Goal: Information Seeking & Learning: Learn about a topic

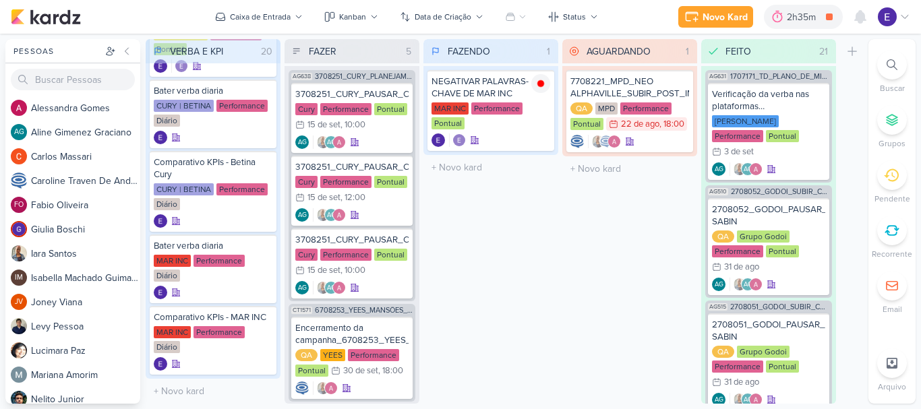
scroll to position [321, 0]
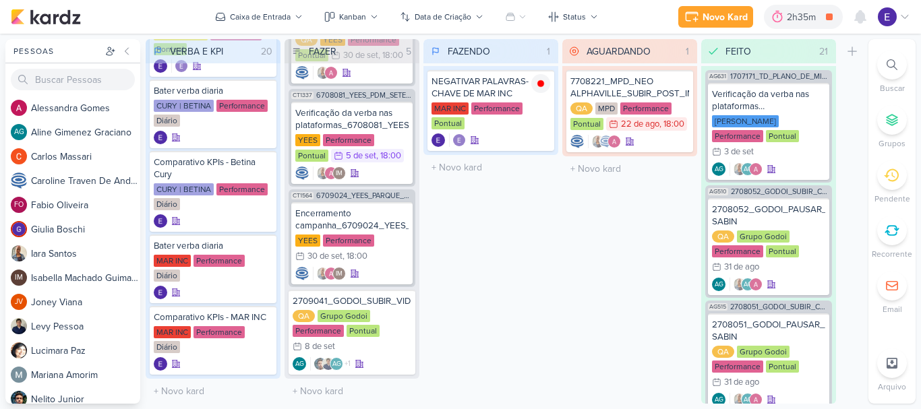
click at [518, 256] on div "FAZENDO 1 Mover Para Esquerda Mover Para Direita [GEOGRAPHIC_DATA] NEGATIVAR PA…" at bounding box center [490, 221] width 135 height 365
click at [542, 82] on icon at bounding box center [540, 83] width 7 height 7
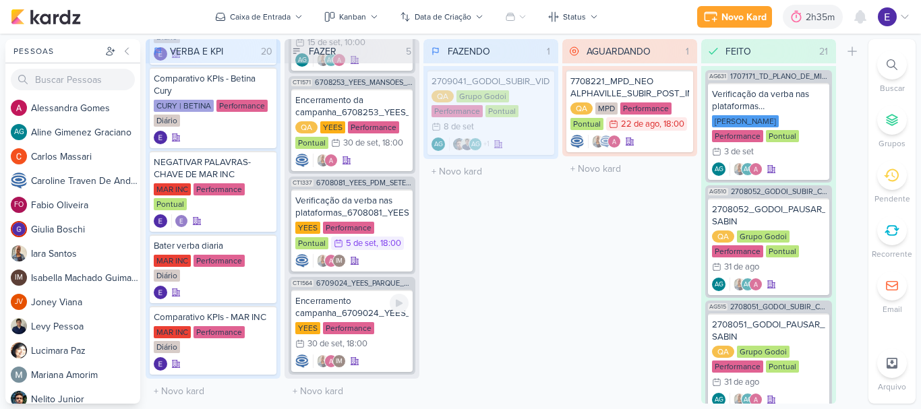
scroll to position [233, 0]
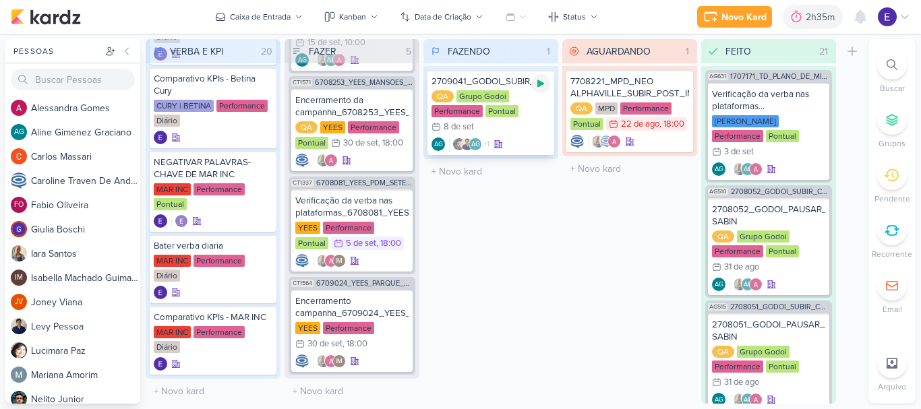
click at [545, 89] on div at bounding box center [540, 83] width 19 height 19
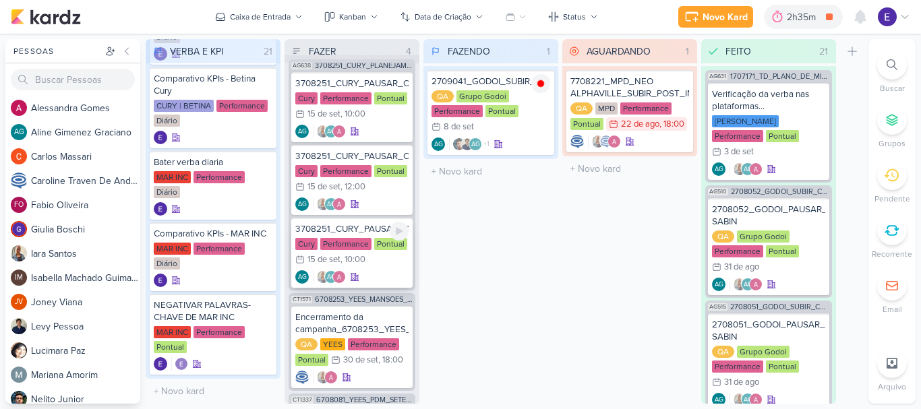
scroll to position [0, 0]
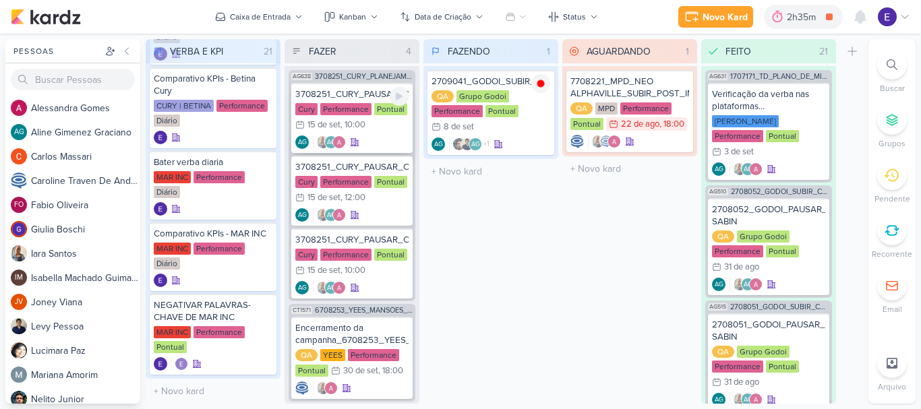
click at [361, 138] on div "AG AG" at bounding box center [351, 142] width 113 height 13
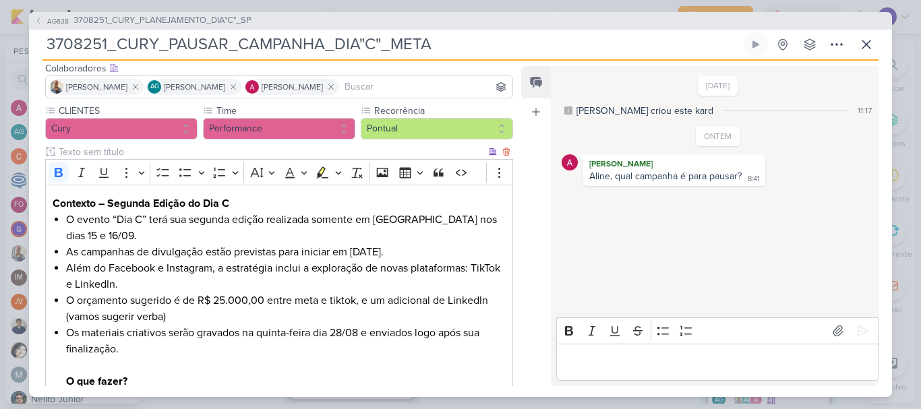
scroll to position [135, 0]
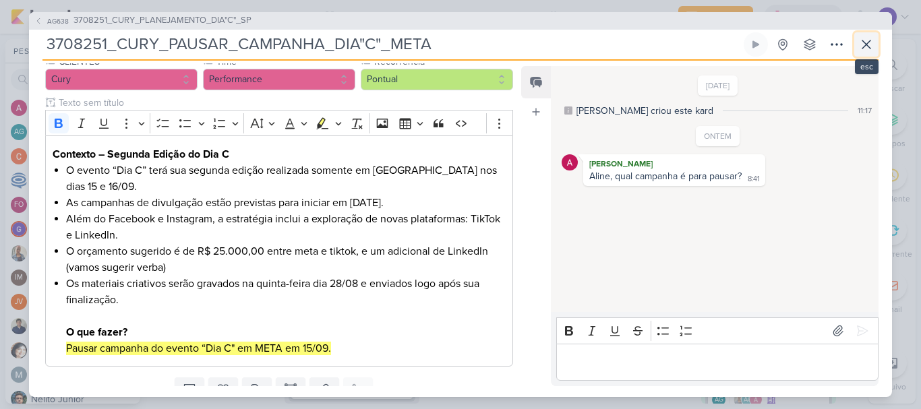
click at [863, 45] on icon at bounding box center [866, 44] width 16 height 16
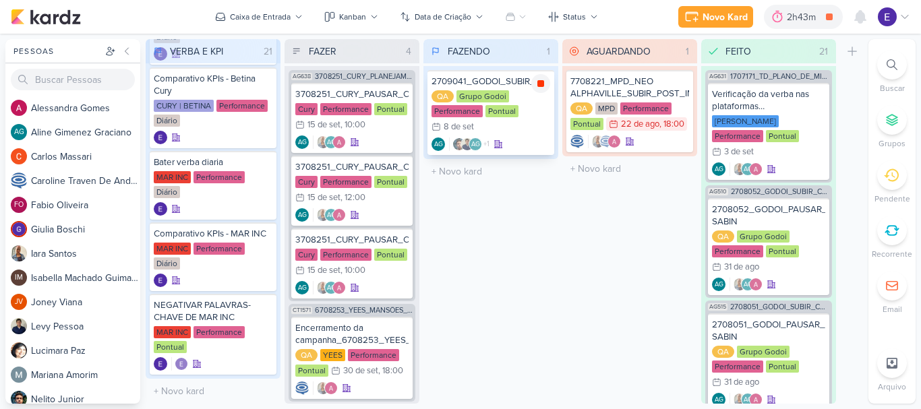
click at [542, 88] on icon at bounding box center [540, 83] width 11 height 11
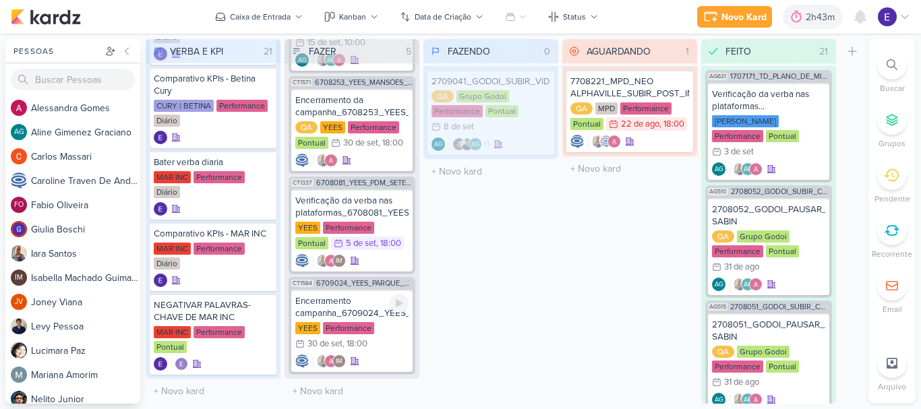
scroll to position [233, 0]
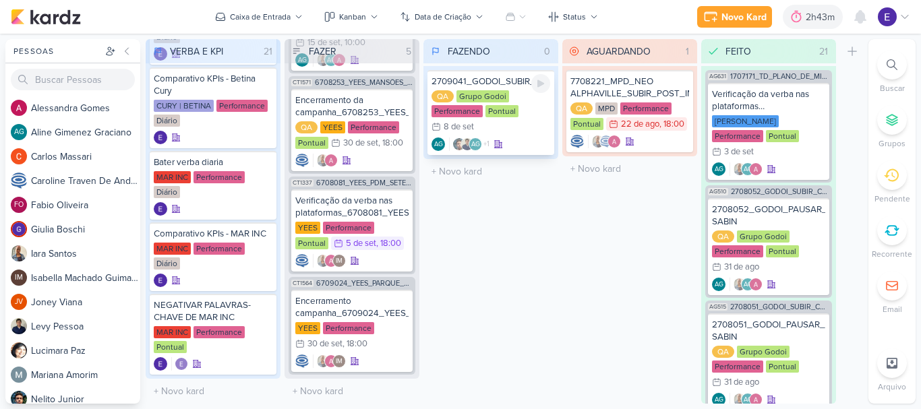
click at [518, 123] on div "QA Grupo Godoi Performance Pontual 8/9 [DATE]" at bounding box center [490, 112] width 119 height 44
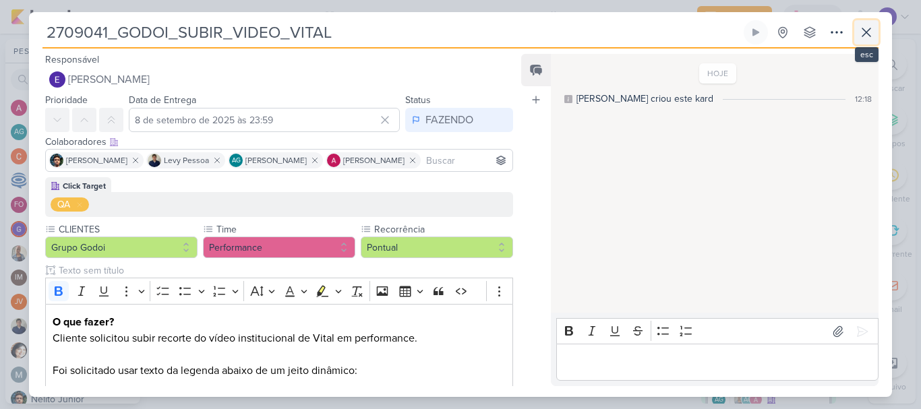
click at [865, 33] on icon at bounding box center [866, 32] width 8 height 8
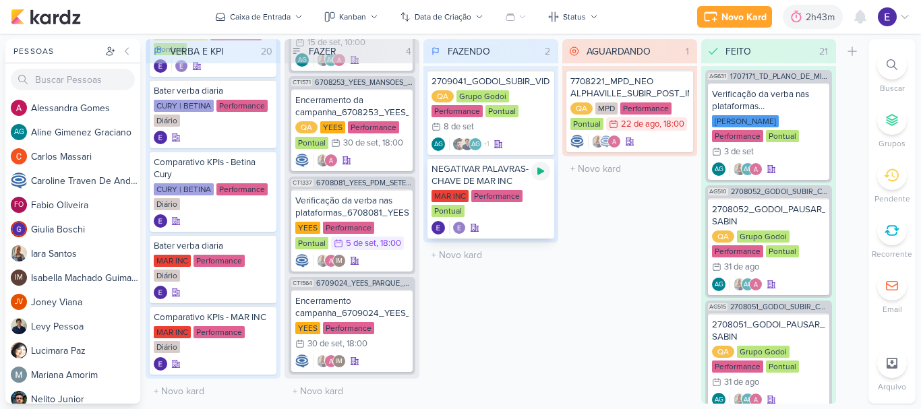
click at [543, 171] on icon at bounding box center [540, 171] width 7 height 7
click at [531, 121] on div "QA Grupo Godoi Performance Pontual 8/9 [DATE]" at bounding box center [490, 112] width 119 height 44
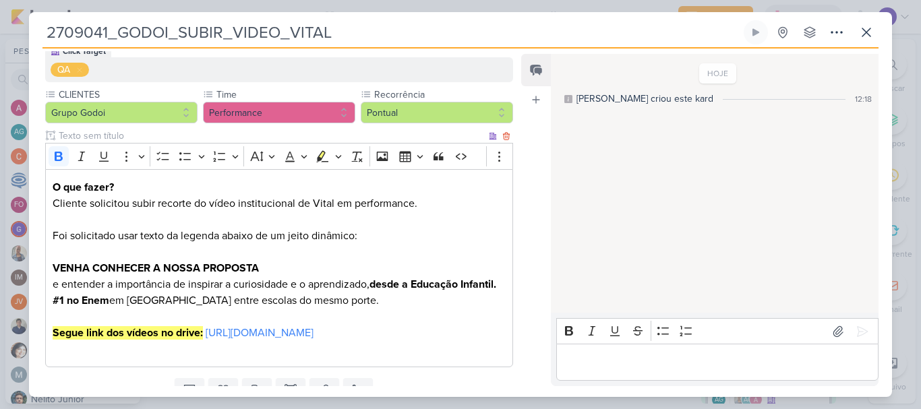
scroll to position [202, 0]
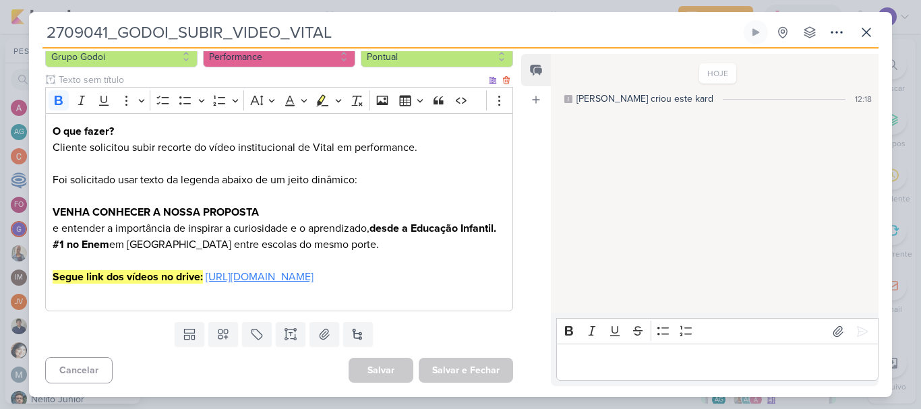
click at [314, 284] on link "[URL][DOMAIN_NAME]" at bounding box center [260, 276] width 108 height 13
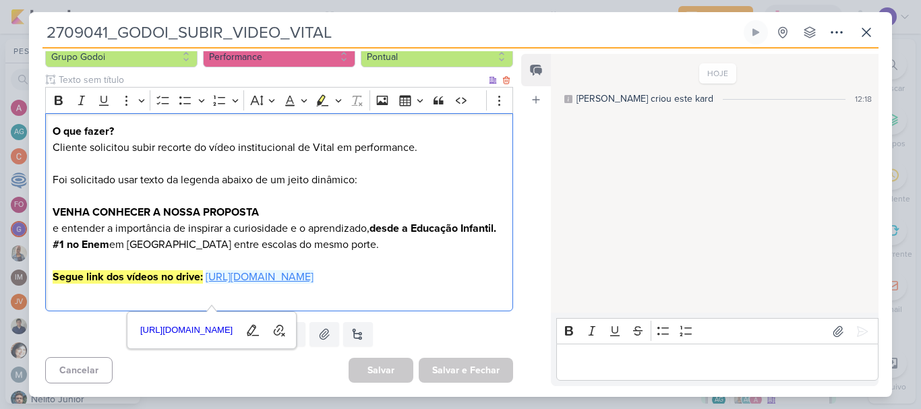
click at [314, 284] on link "[URL][DOMAIN_NAME]" at bounding box center [260, 276] width 108 height 13
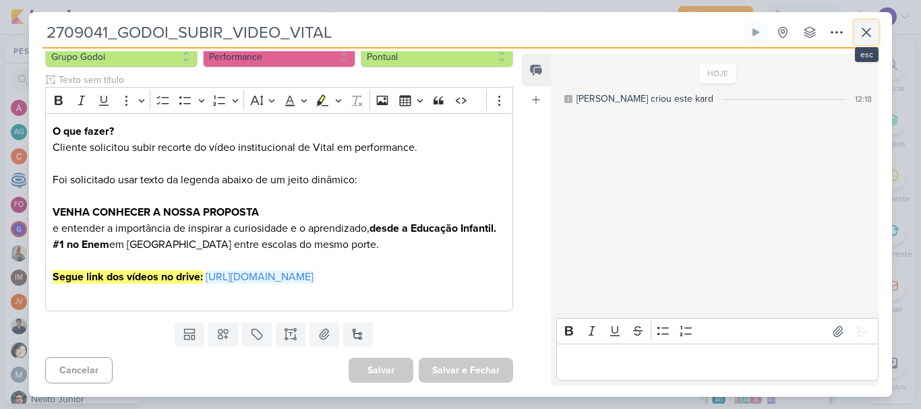
click at [855, 35] on button at bounding box center [866, 32] width 24 height 24
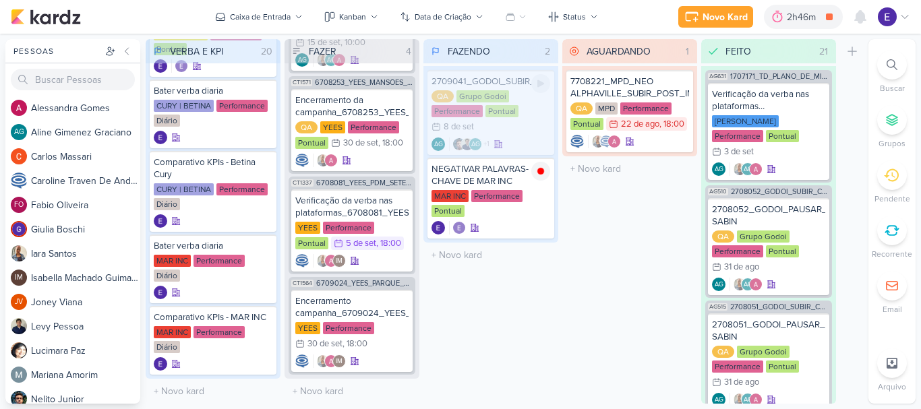
scroll to position [321, 0]
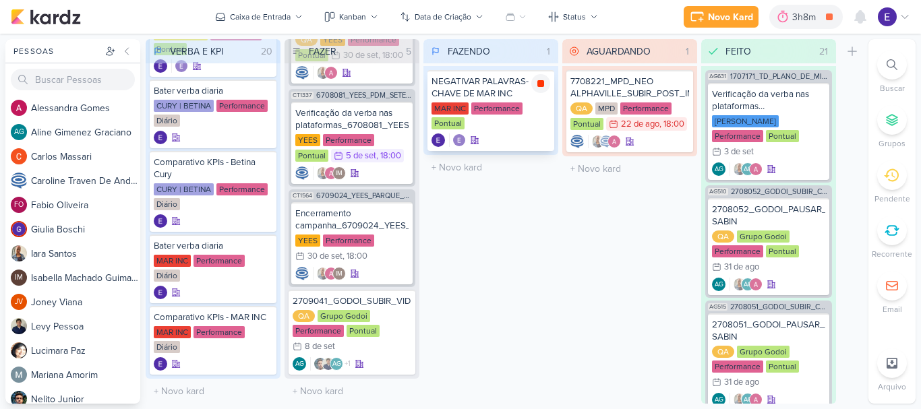
click at [541, 88] on icon at bounding box center [540, 83] width 11 height 11
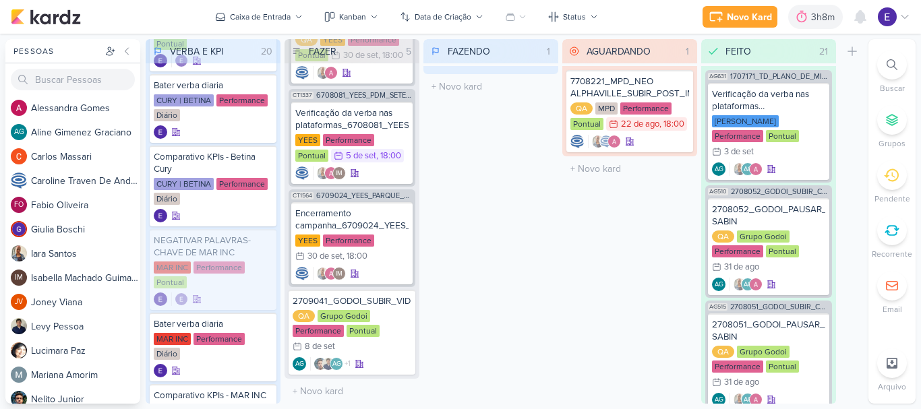
scroll to position [1150, 0]
